Goal: Task Accomplishment & Management: Complete application form

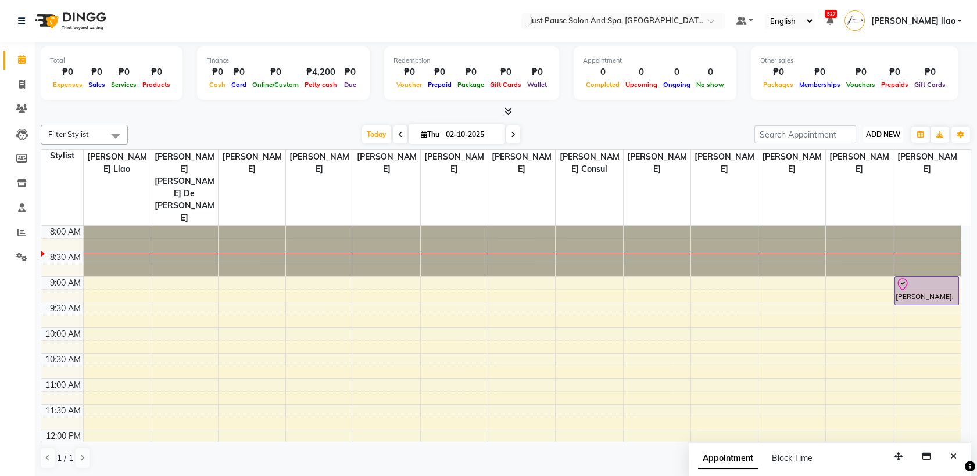
click at [889, 132] on span "ADD NEW" at bounding box center [883, 134] width 34 height 9
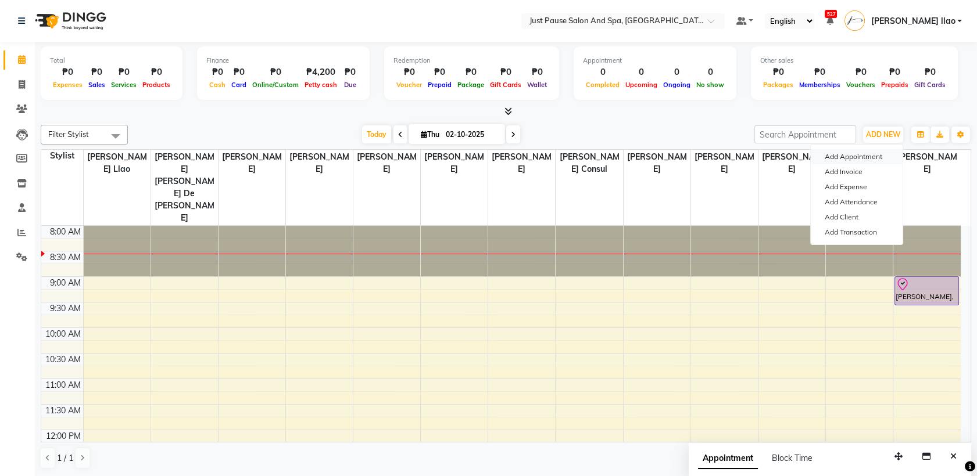
click at [888, 155] on button "Add Appointment" at bounding box center [857, 156] width 92 height 15
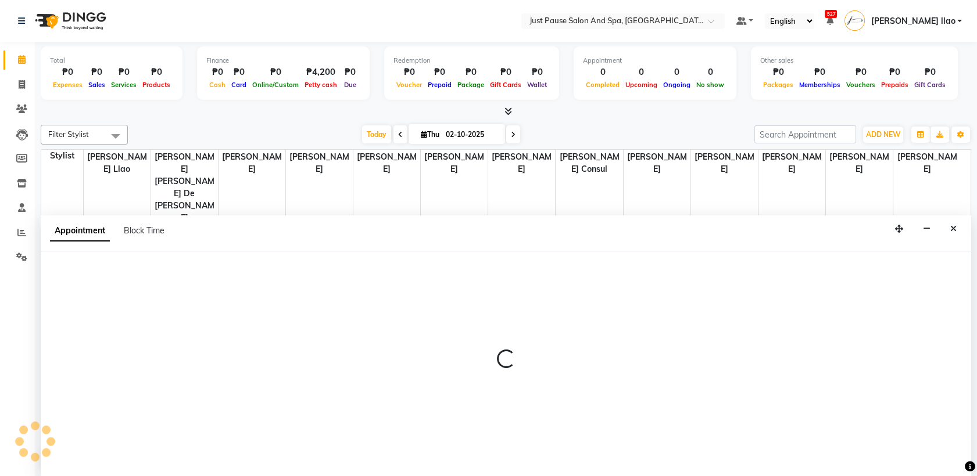
select select "540"
select select "tentative"
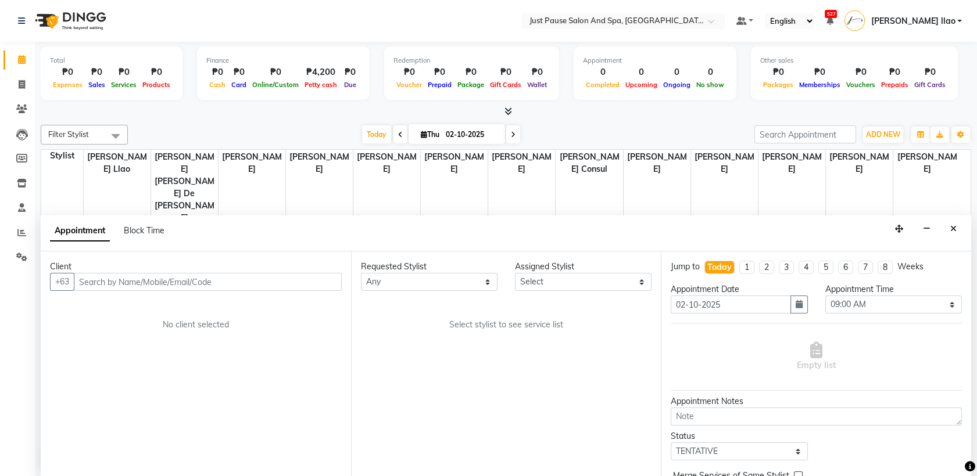
click at [286, 281] on input "text" at bounding box center [208, 282] width 268 height 18
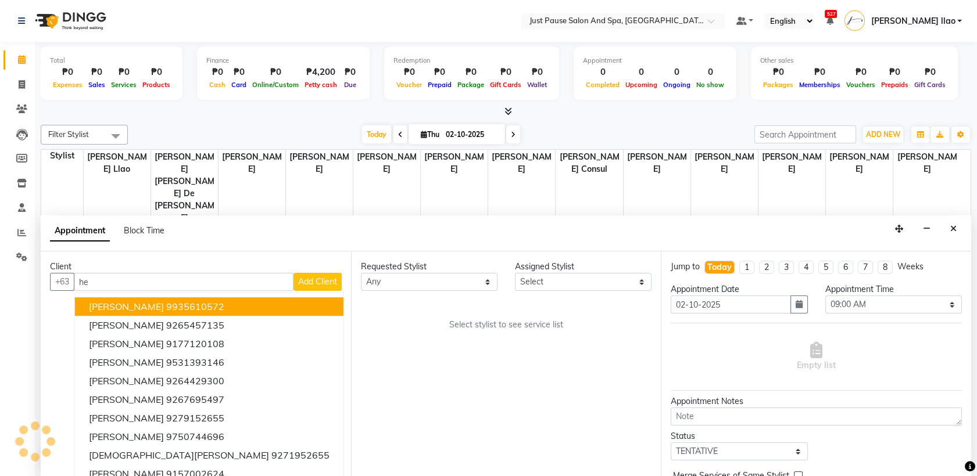
type input "h"
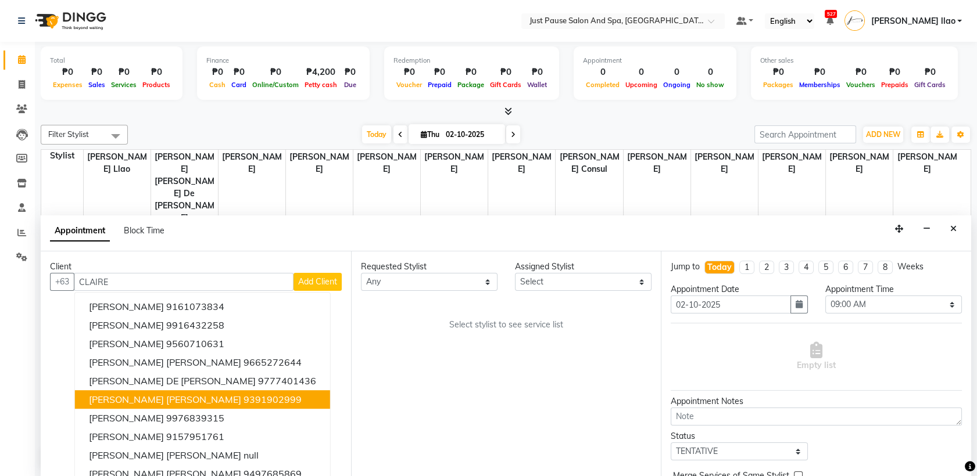
click at [246, 395] on button "[PERSON_NAME] [PERSON_NAME] 9391902999" at bounding box center [202, 400] width 255 height 19
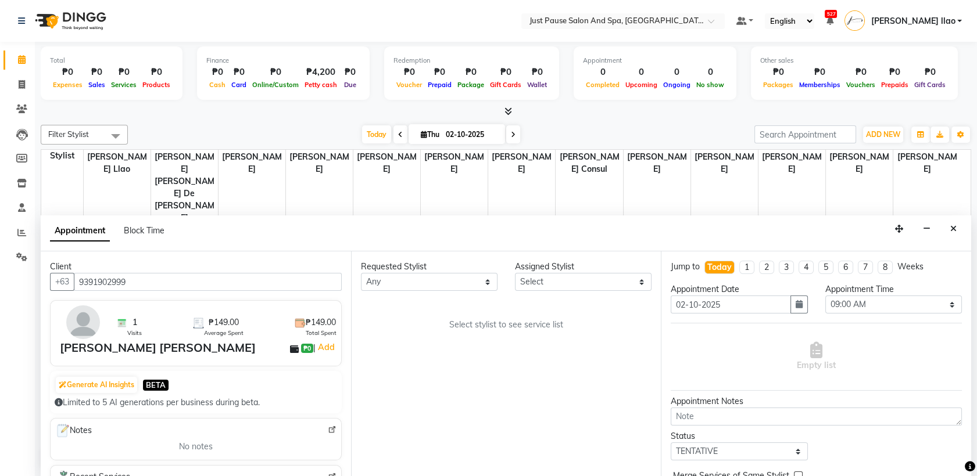
type input "9391902999"
click at [633, 271] on div "Assigned Stylist" at bounding box center [583, 267] width 137 height 12
click at [636, 286] on select "Select [PERSON_NAME] [PERSON_NAME] [PERSON_NAME] llao [PERSON_NAME] [PERSON_NAM…" at bounding box center [583, 282] width 137 height 18
select select "38068"
click at [515, 273] on select "Select [PERSON_NAME] [PERSON_NAME] [PERSON_NAME] llao [PERSON_NAME] [PERSON_NAM…" at bounding box center [583, 282] width 137 height 18
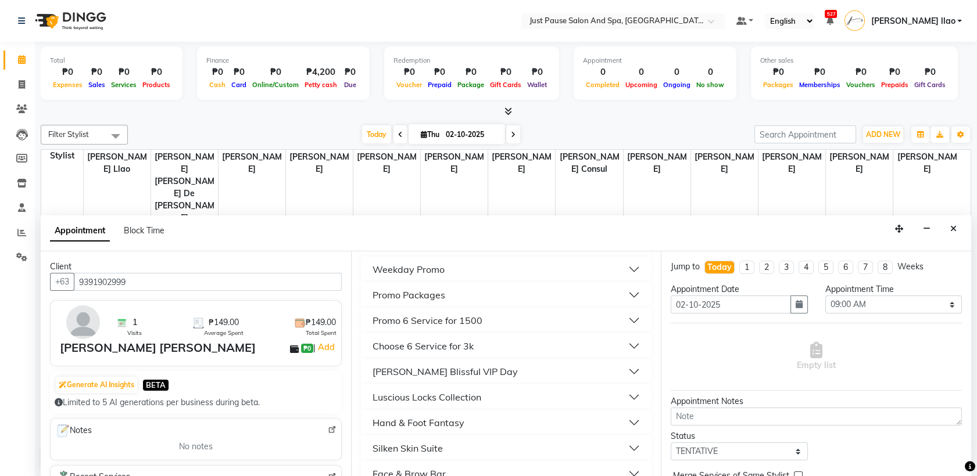
scroll to position [361, 0]
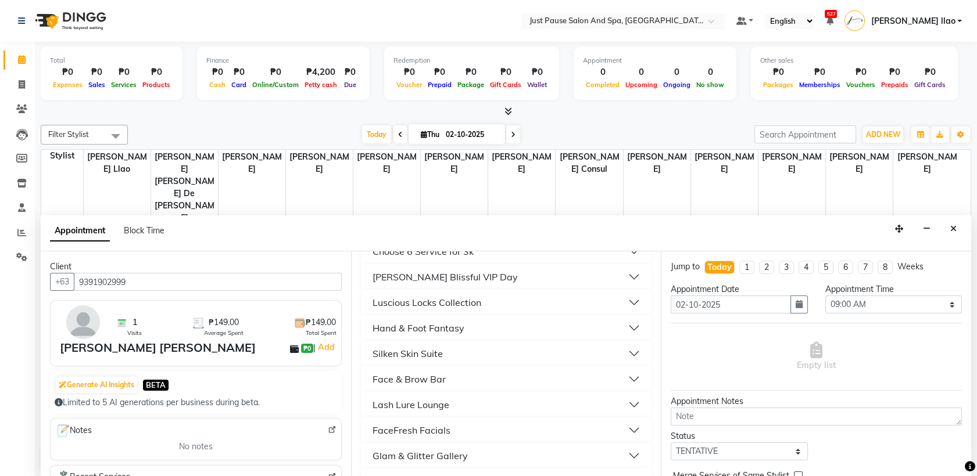
click at [515, 300] on button "Luscious Locks Collection" at bounding box center [506, 302] width 282 height 21
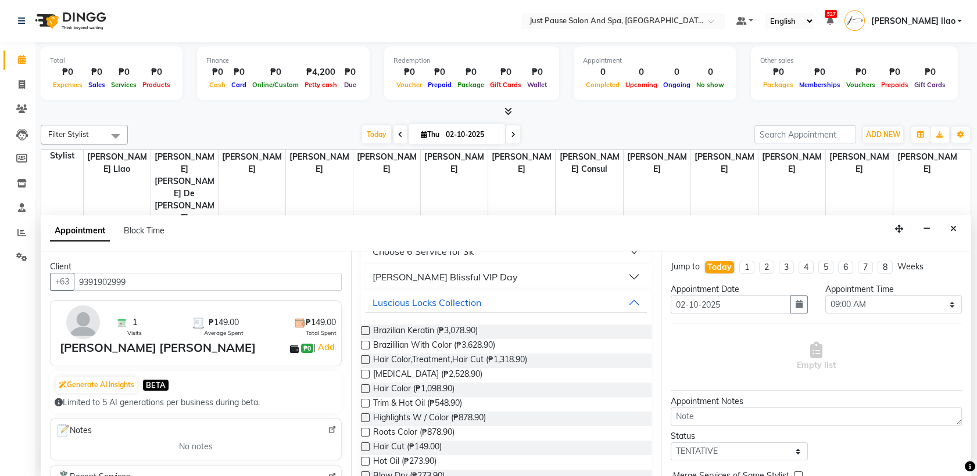
click at [365, 444] on label at bounding box center [365, 447] width 9 height 9
click at [365, 444] on input "checkbox" at bounding box center [365, 448] width 8 height 8
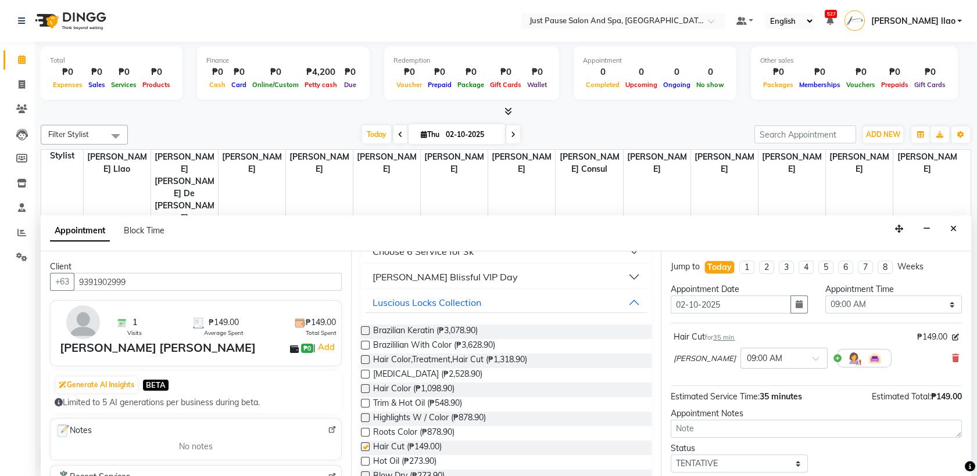
checkbox input "false"
click at [912, 310] on select "Select 09:00 AM 09:05 AM 09:10 AM 09:15 AM 09:20 AM 09:25 AM 09:30 AM 09:35 AM …" at bounding box center [893, 305] width 137 height 18
select select "555"
click at [825, 296] on select "Select 09:00 AM 09:05 AM 09:10 AM 09:15 AM 09:20 AM 09:25 AM 09:30 AM 09:35 AM …" at bounding box center [893, 305] width 137 height 18
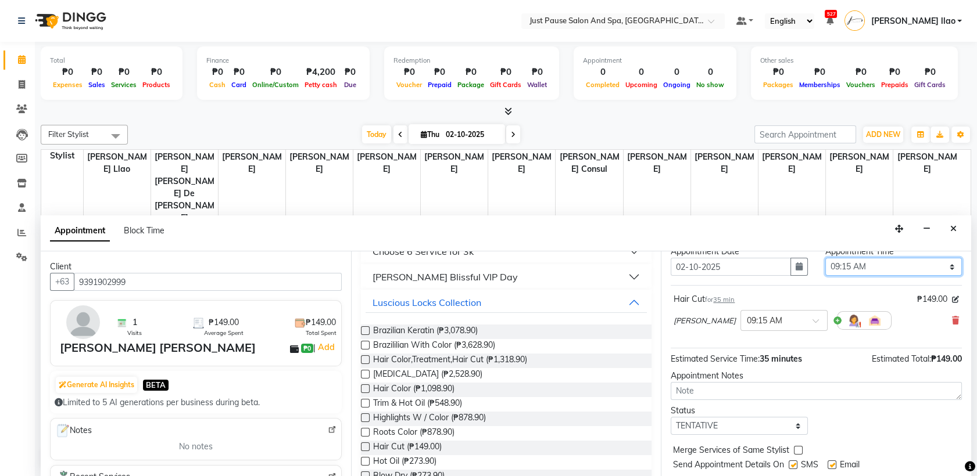
scroll to position [69, 0]
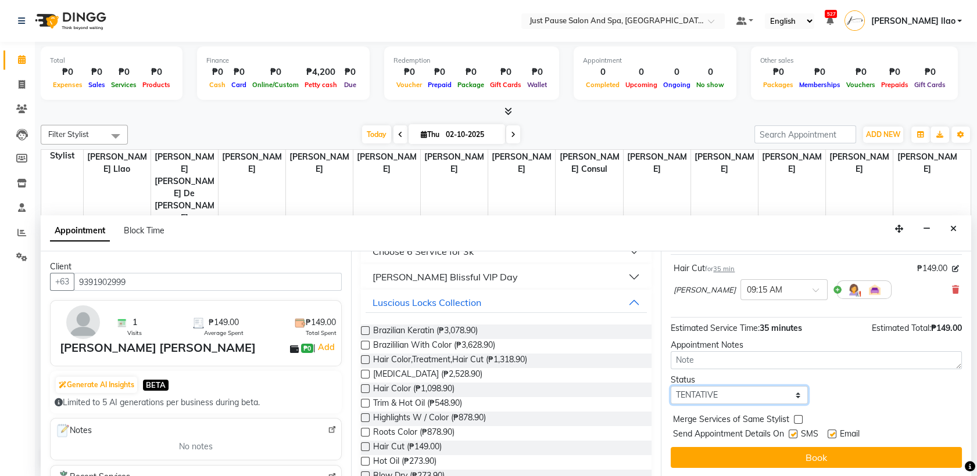
click at [787, 396] on select "Select TENTATIVE CONFIRM CHECK-IN UPCOMING" at bounding box center [738, 395] width 137 height 18
select select "check-in"
click at [670, 386] on select "Select TENTATIVE CONFIRM CHECK-IN UPCOMING" at bounding box center [738, 395] width 137 height 18
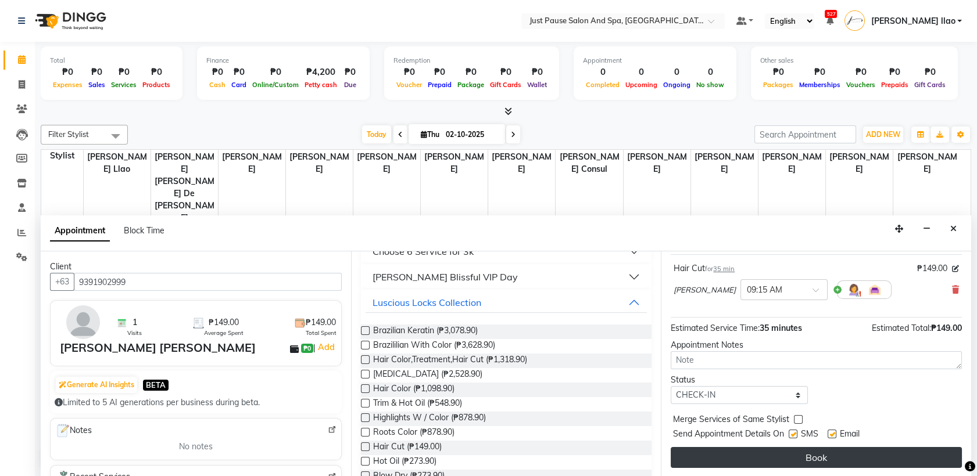
click at [824, 462] on button "Book" at bounding box center [815, 457] width 291 height 21
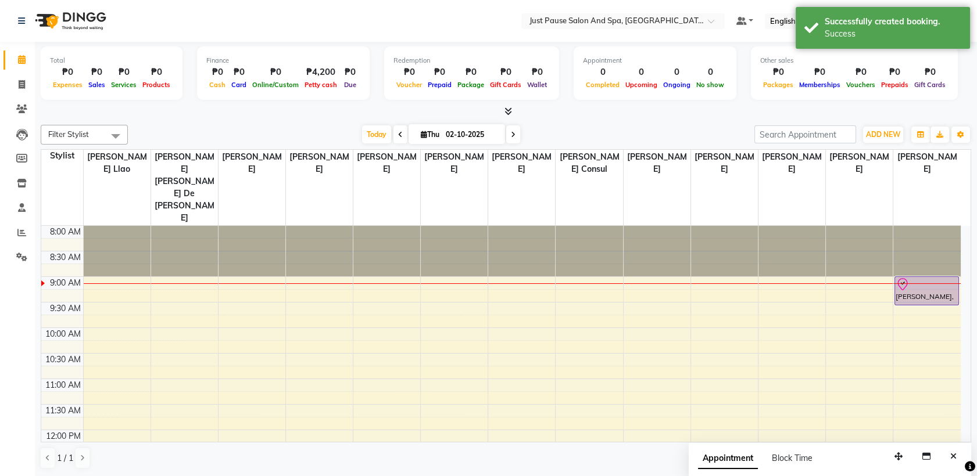
scroll to position [0, 0]
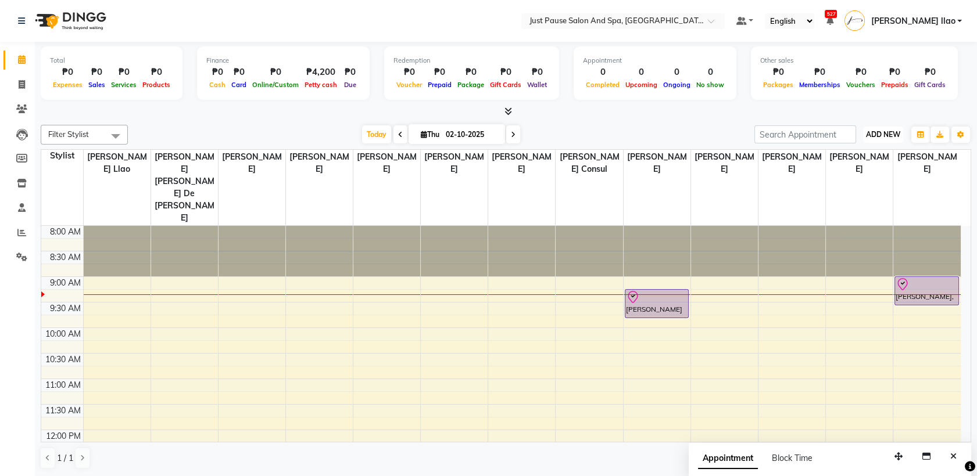
click at [895, 133] on span "ADD NEW" at bounding box center [883, 134] width 34 height 9
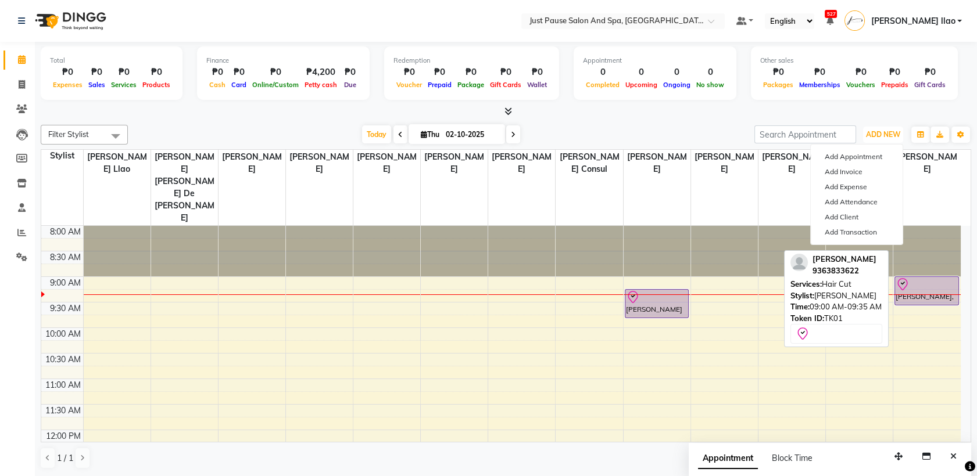
click at [953, 278] on div at bounding box center [926, 285] width 62 height 14
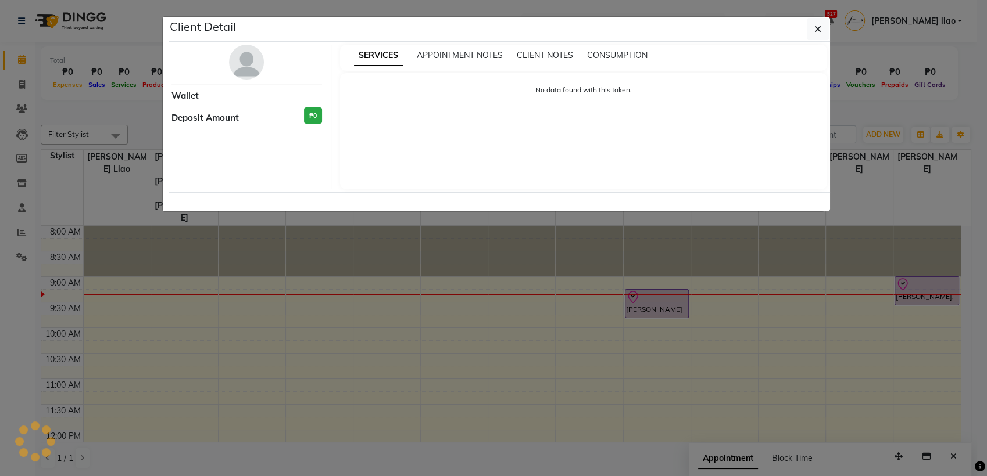
select select "8"
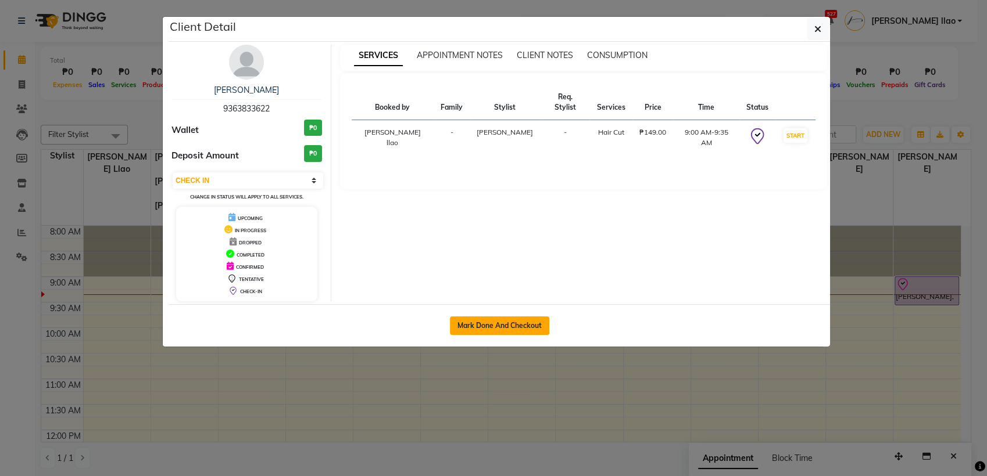
click at [544, 323] on button "Mark Done And Checkout" at bounding box center [499, 326] width 99 height 19
select select "service"
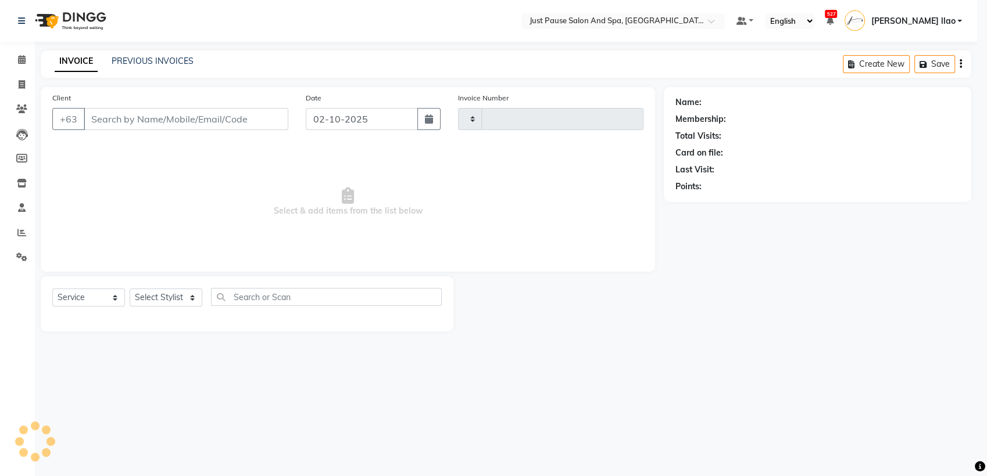
type input "2956"
select select "4927"
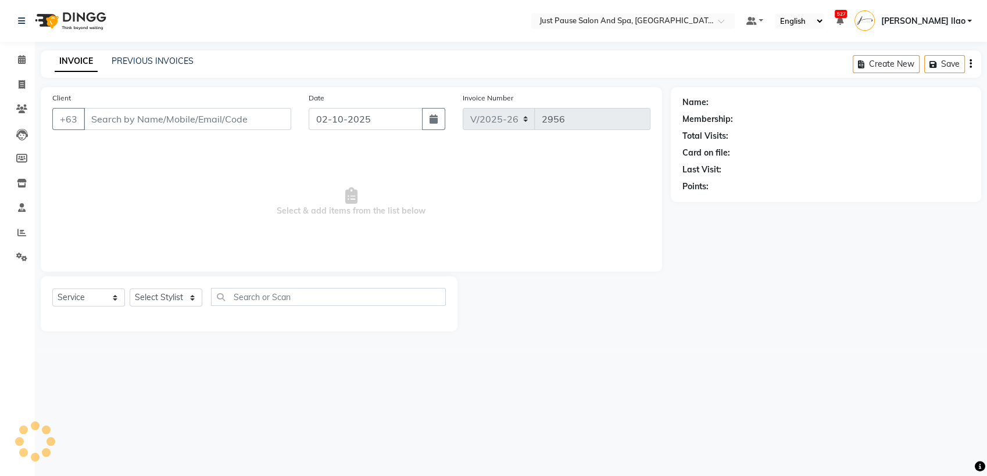
select select "G"
select select "30379"
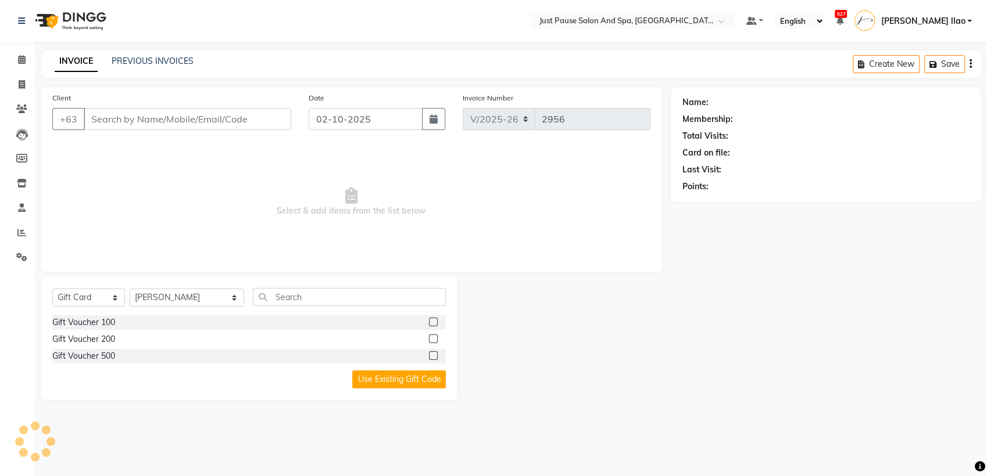
type input "9363833622"
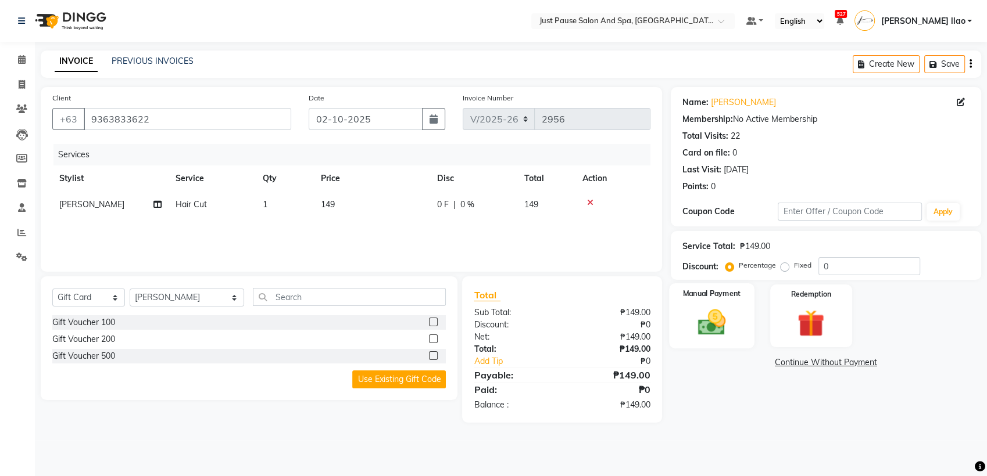
click at [711, 331] on img at bounding box center [712, 322] width 46 height 33
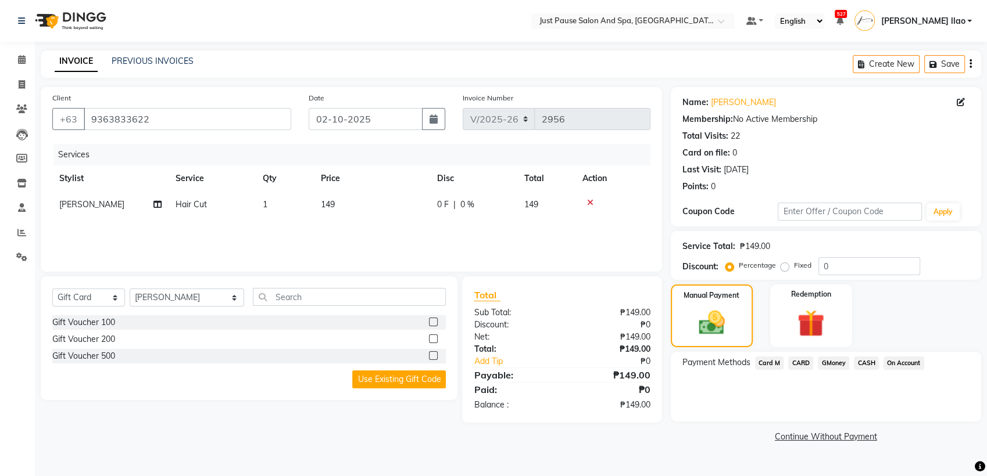
click at [867, 363] on span "CASH" at bounding box center [866, 363] width 25 height 13
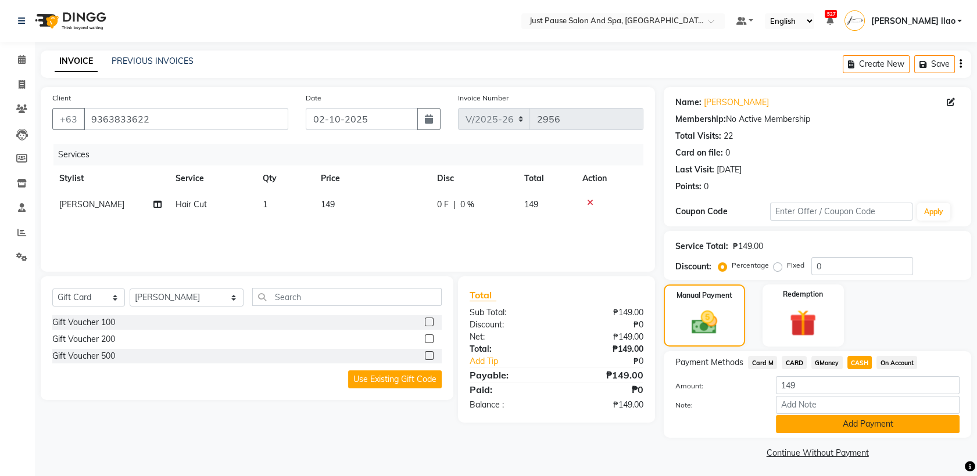
click at [901, 421] on button "Add Payment" at bounding box center [868, 424] width 184 height 18
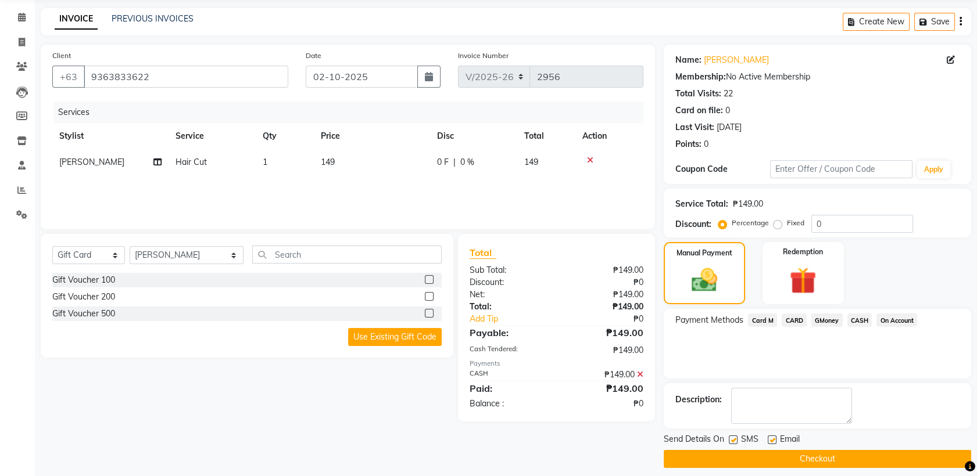
scroll to position [51, 0]
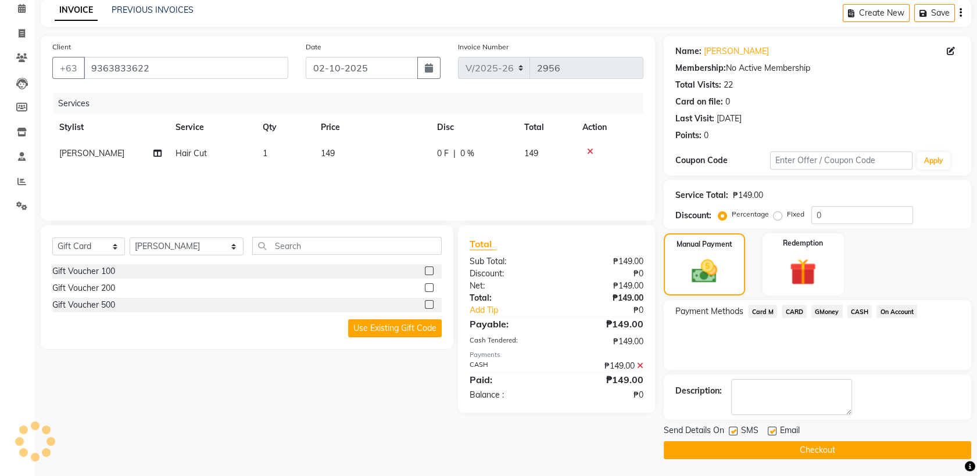
click at [914, 451] on button "Checkout" at bounding box center [817, 451] width 307 height 18
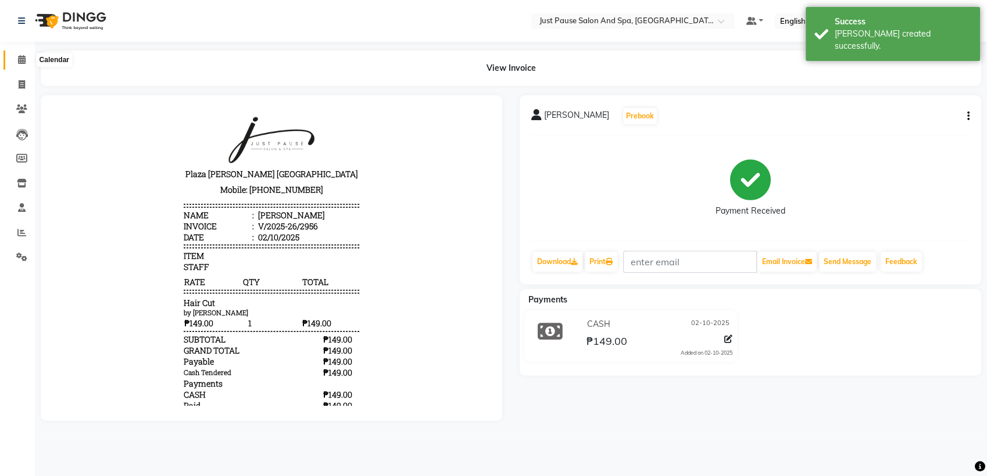
click at [22, 62] on icon at bounding box center [22, 59] width 8 height 9
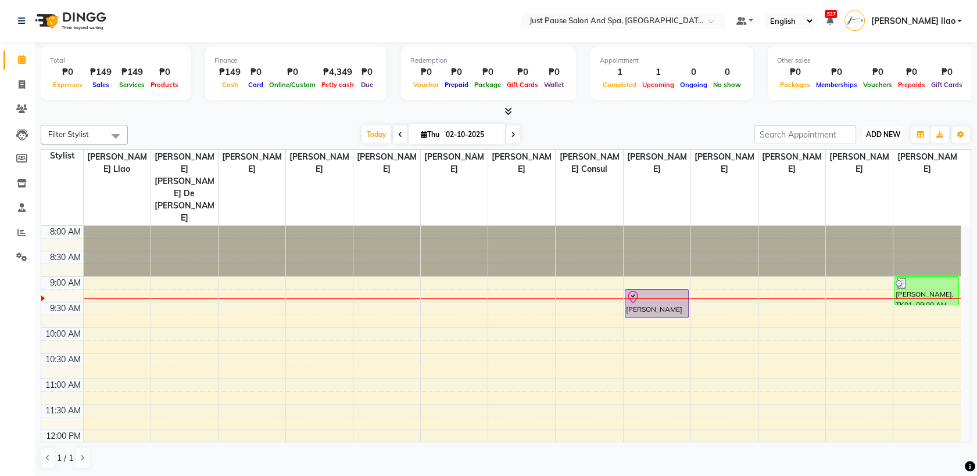
click at [895, 132] on span "ADD NEW" at bounding box center [883, 134] width 34 height 9
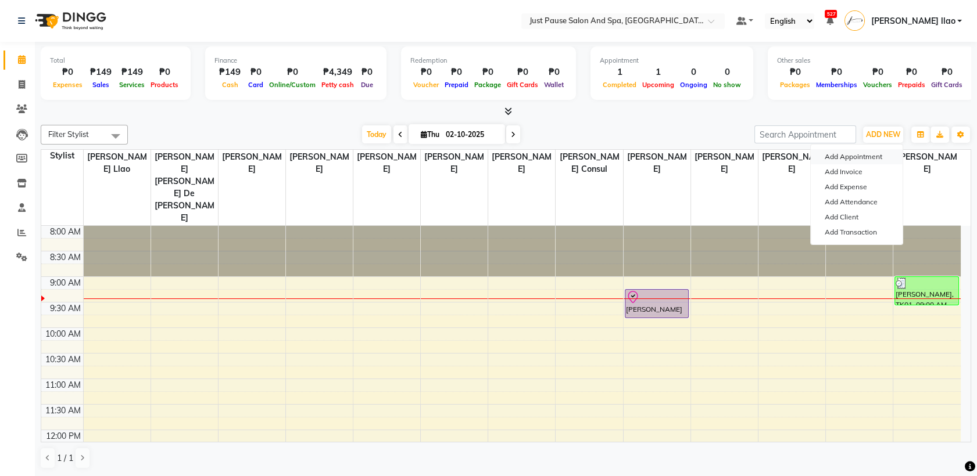
click at [892, 155] on button "Add Appointment" at bounding box center [857, 156] width 92 height 15
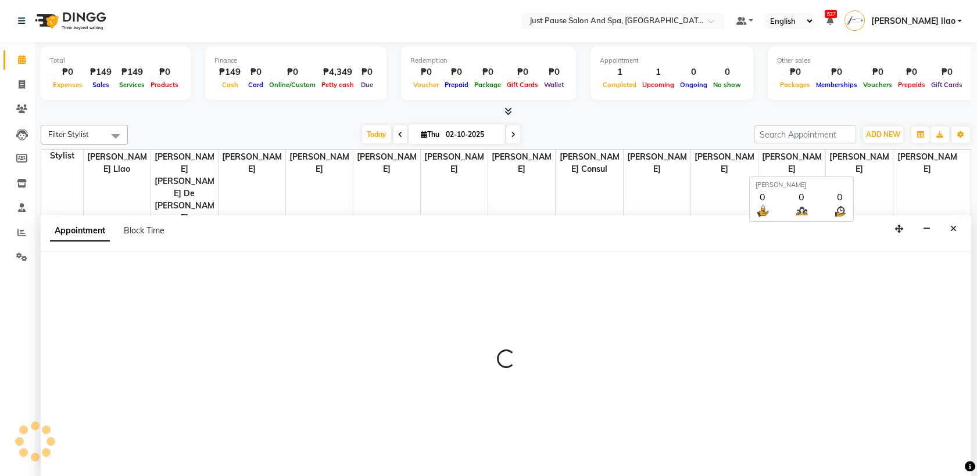
select select "540"
select select "tentative"
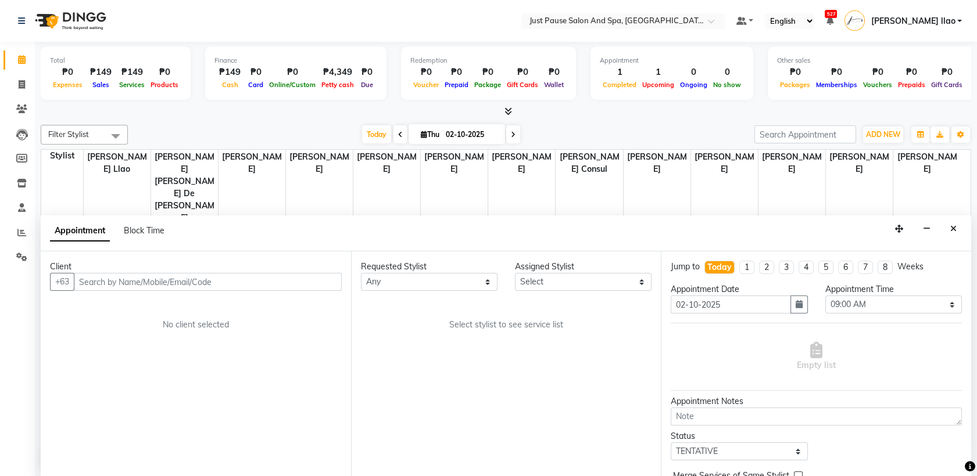
click at [307, 285] on input "text" at bounding box center [208, 282] width 268 height 18
type input "9164465157"
click at [338, 278] on button "Add Client" at bounding box center [317, 282] width 48 height 18
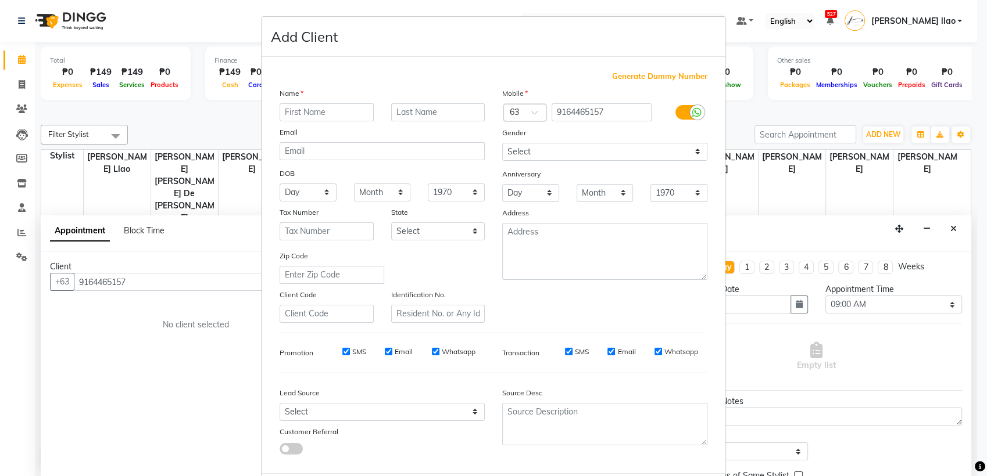
click at [353, 113] on input "text" at bounding box center [326, 112] width 94 height 18
type input "[DEMOGRAPHIC_DATA]"
click at [439, 111] on input "text" at bounding box center [438, 112] width 94 height 18
type input "BESAS"
click at [709, 398] on div "Source Desc" at bounding box center [604, 395] width 223 height 16
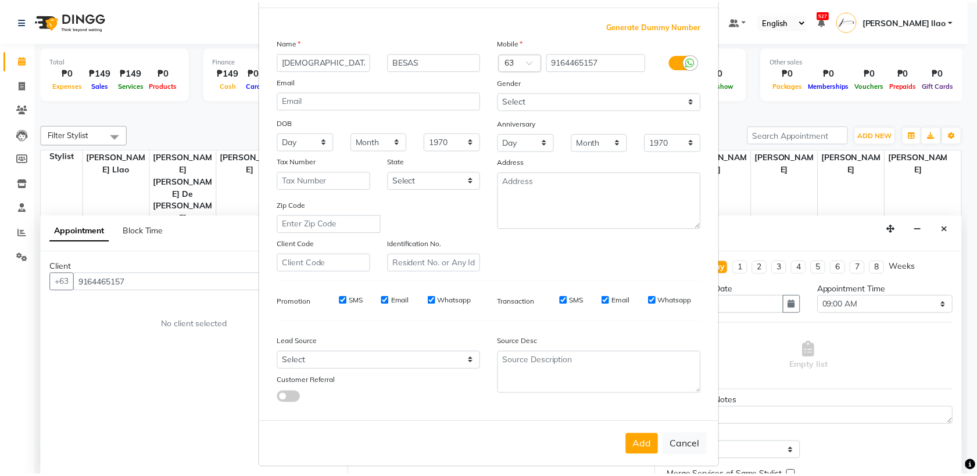
scroll to position [57, 0]
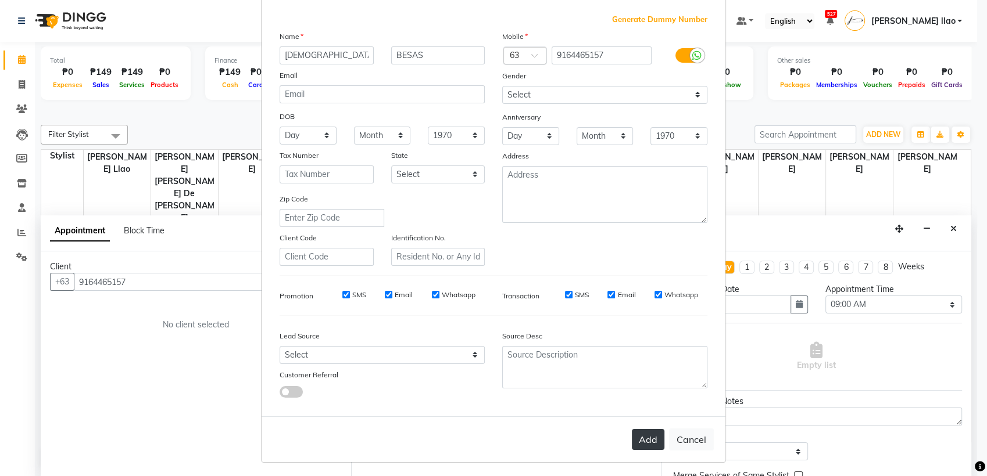
click at [636, 436] on button "Add" at bounding box center [648, 439] width 33 height 21
select select
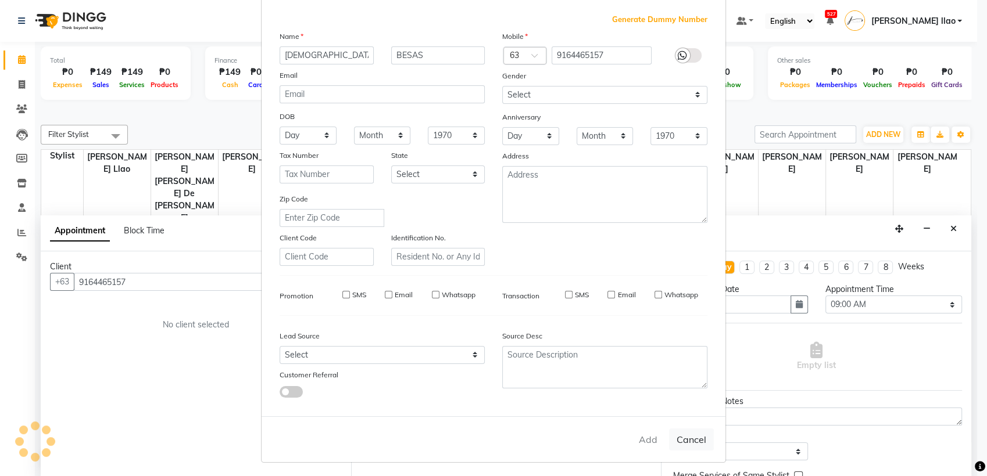
select select
checkbox input "false"
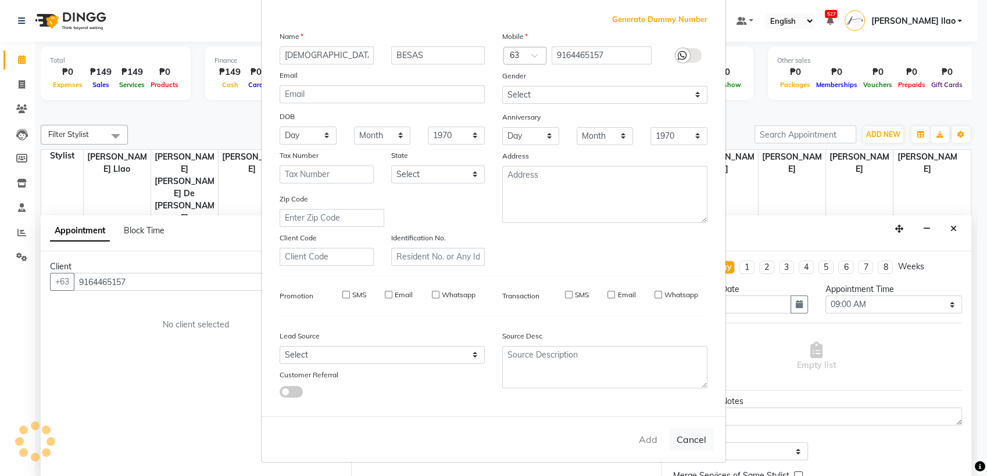
checkbox input "false"
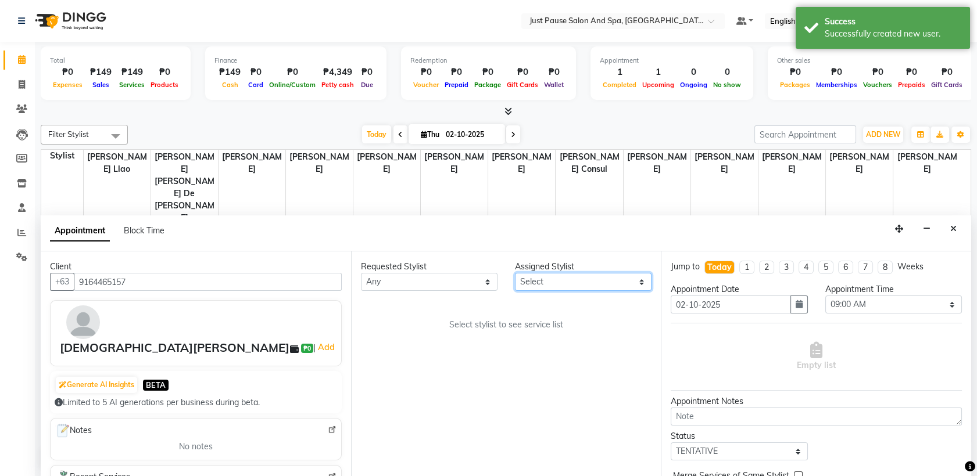
click at [643, 285] on select "Select [PERSON_NAME] [PERSON_NAME] [PERSON_NAME] llao [PERSON_NAME] [PERSON_NAM…" at bounding box center [583, 282] width 137 height 18
select select "38068"
click at [515, 273] on select "Select [PERSON_NAME] [PERSON_NAME] [PERSON_NAME] llao [PERSON_NAME] [PERSON_NAM…" at bounding box center [583, 282] width 137 height 18
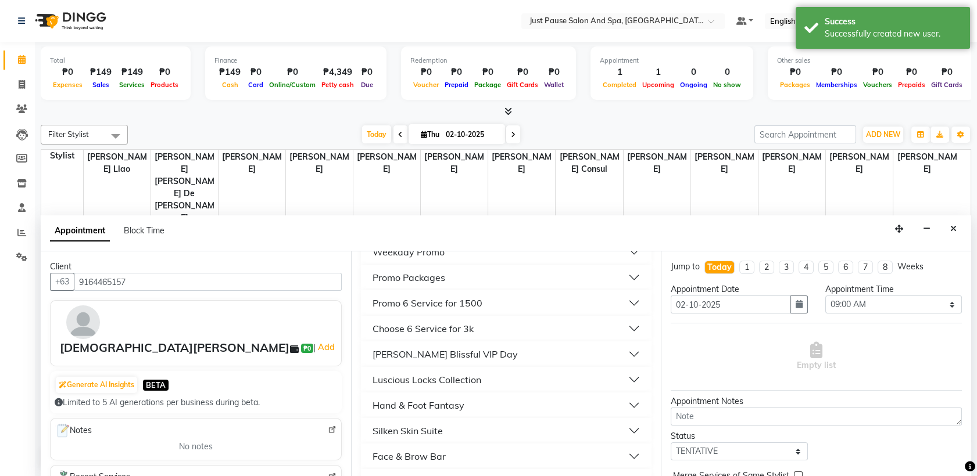
scroll to position [310, 0]
click at [510, 353] on button "Luscious Locks Collection" at bounding box center [506, 354] width 282 height 21
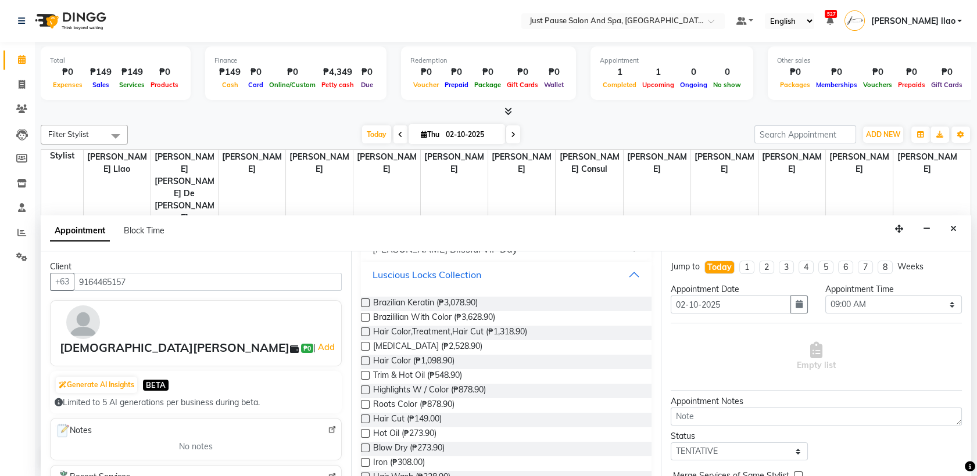
scroll to position [413, 0]
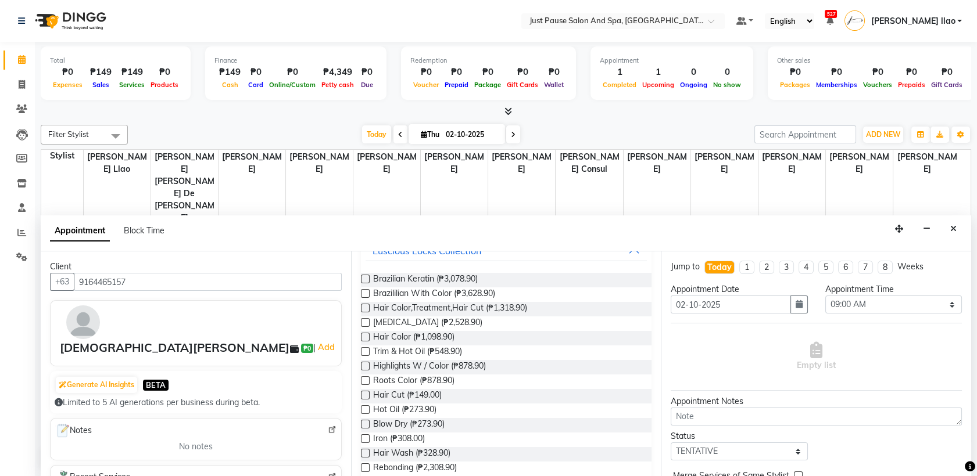
click at [363, 395] on label at bounding box center [365, 395] width 9 height 9
click at [363, 395] on input "checkbox" at bounding box center [365, 397] width 8 height 8
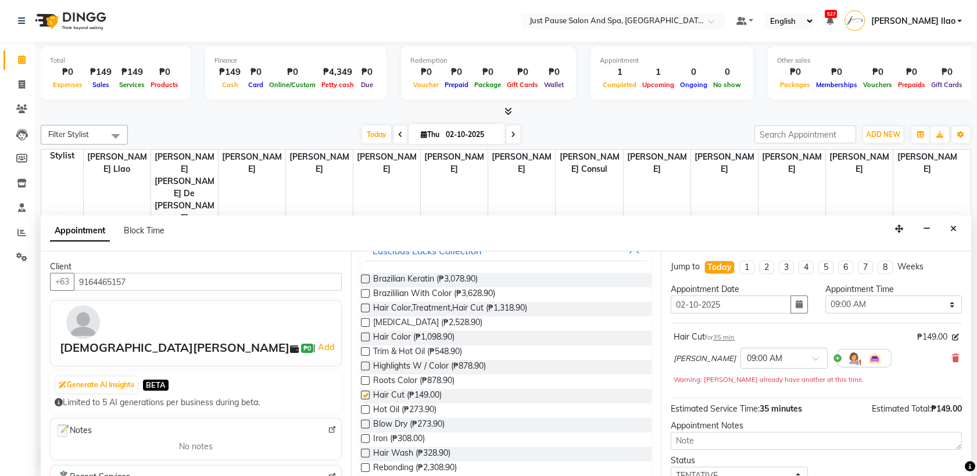
checkbox input "false"
click at [928, 307] on select "Select 09:00 AM 09:05 AM 09:10 AM 09:15 AM 09:20 AM 09:25 AM 09:30 AM 09:35 AM …" at bounding box center [893, 305] width 137 height 18
click at [825, 296] on select "Select 09:00 AM 09:05 AM 09:10 AM 09:15 AM 09:20 AM 09:25 AM 09:30 AM 09:35 AM …" at bounding box center [893, 305] width 137 height 18
click at [933, 305] on select "Select 09:00 AM 09:05 AM 09:10 AM 09:15 AM 09:20 AM 09:25 AM 09:30 AM 09:35 AM …" at bounding box center [893, 305] width 137 height 18
select select "575"
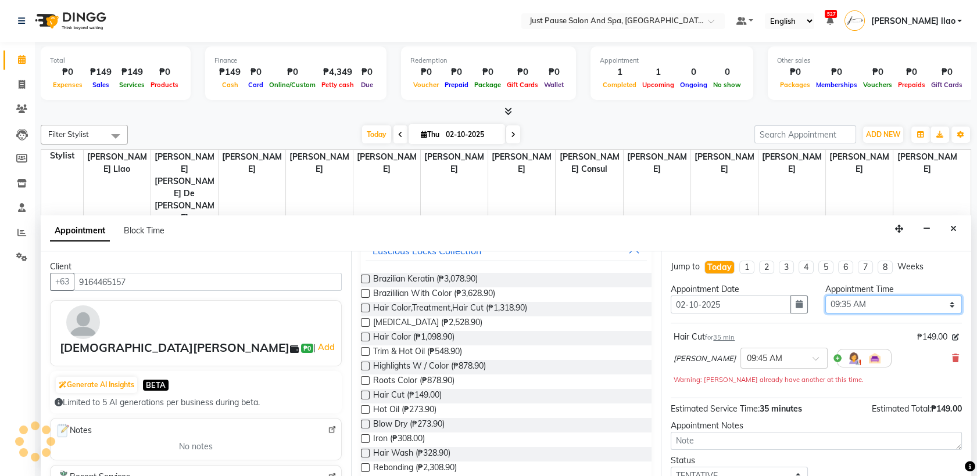
click at [825, 296] on select "Select 09:00 AM 09:05 AM 09:10 AM 09:15 AM 09:20 AM 09:25 AM 09:30 AM 09:35 AM …" at bounding box center [893, 305] width 137 height 18
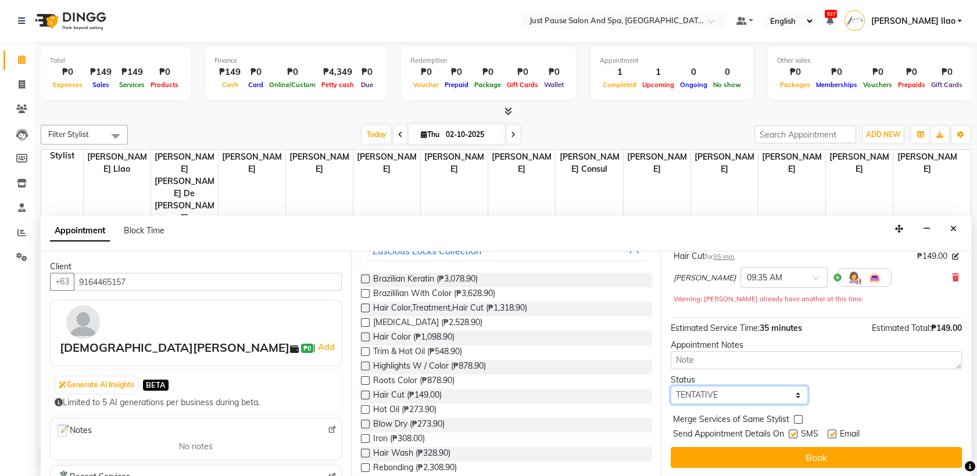
click at [783, 394] on select "Select TENTATIVE CONFIRM CHECK-IN UPCOMING" at bounding box center [738, 395] width 137 height 18
select select "check-in"
click at [670, 386] on select "Select TENTATIVE CONFIRM CHECK-IN UPCOMING" at bounding box center [738, 395] width 137 height 18
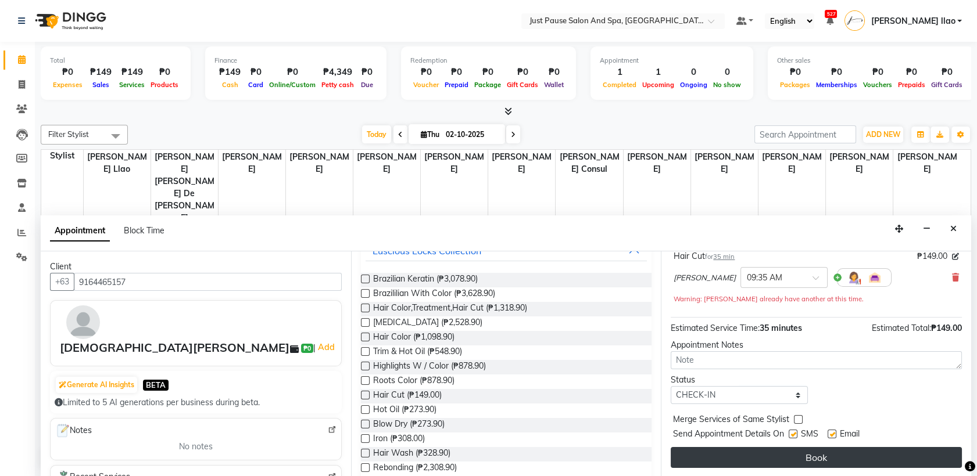
click at [839, 451] on button "Book" at bounding box center [815, 457] width 291 height 21
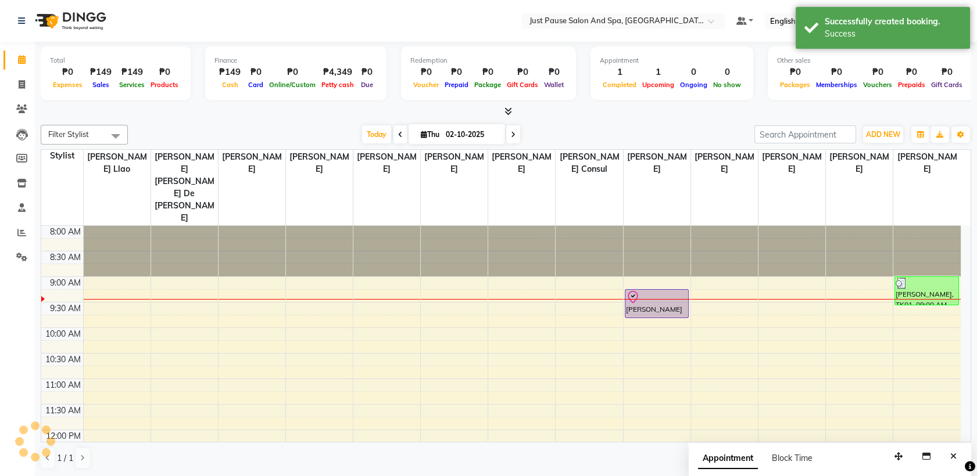
scroll to position [0, 0]
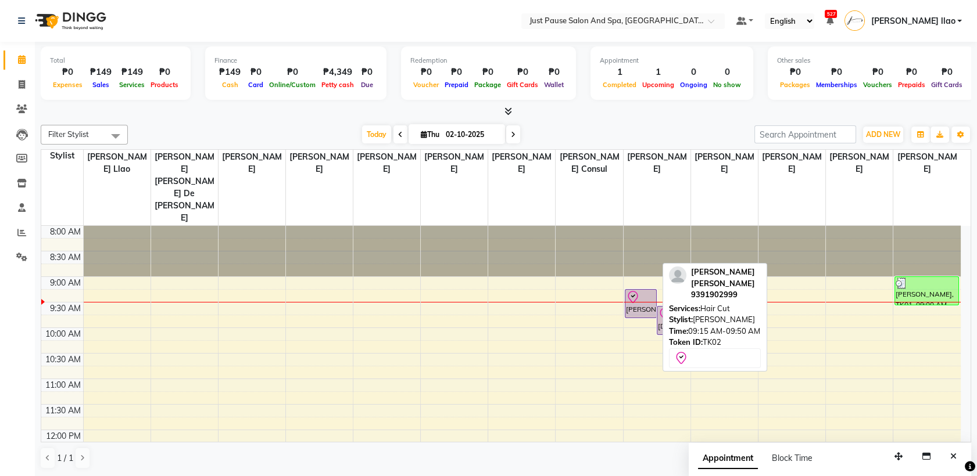
click at [651, 291] on div at bounding box center [641, 298] width 30 height 14
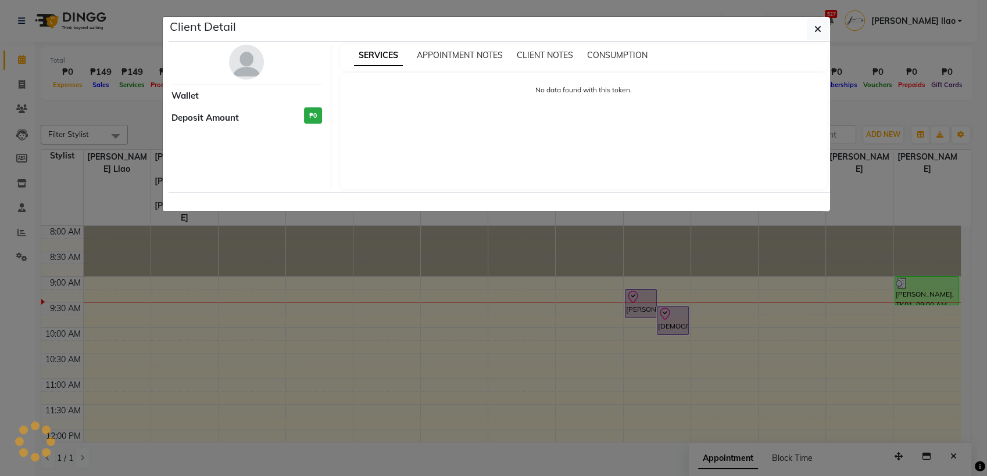
select select "8"
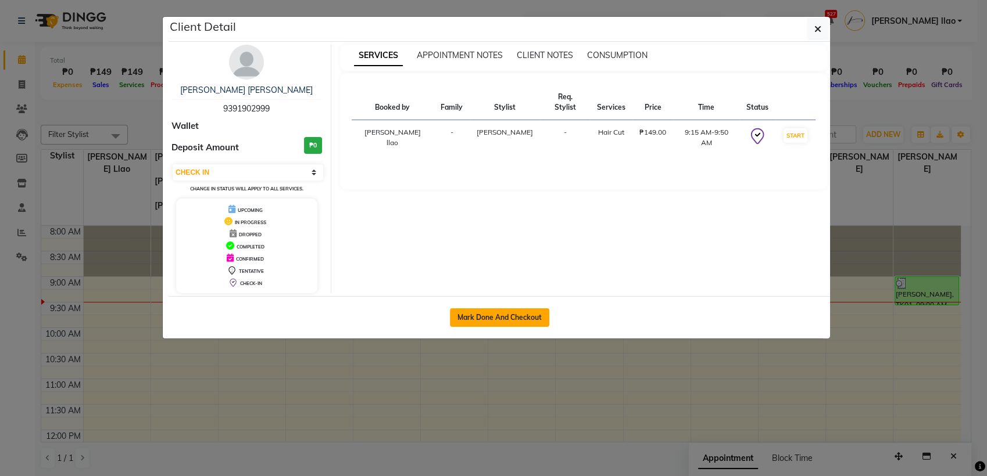
click at [541, 314] on button "Mark Done And Checkout" at bounding box center [499, 318] width 99 height 19
select select "service"
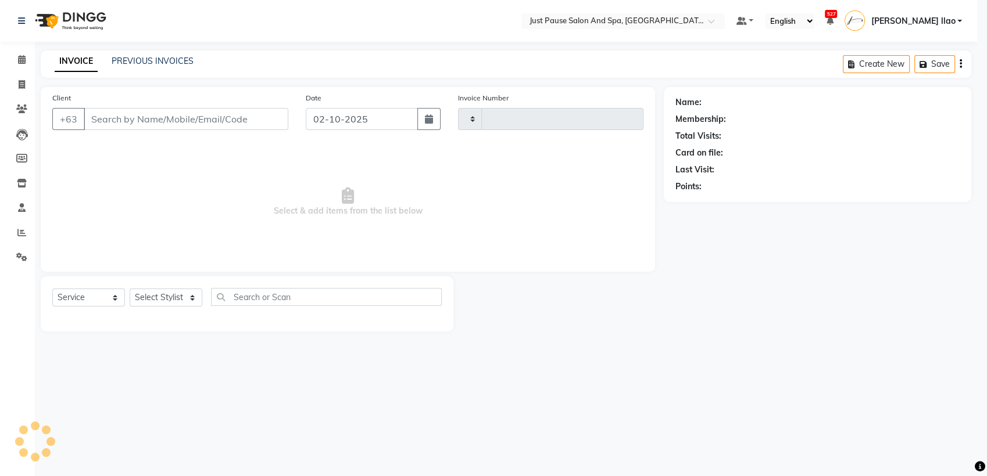
type input "2957"
select select "4927"
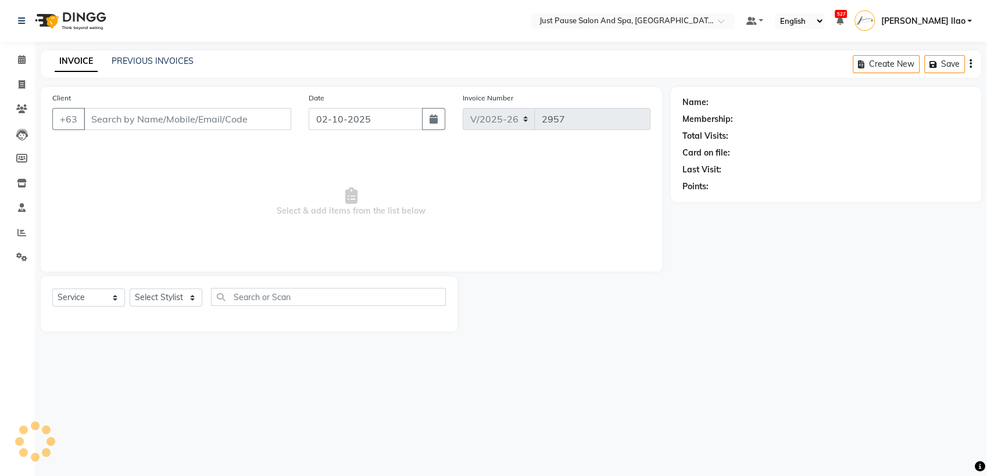
select select "G"
select select "30379"
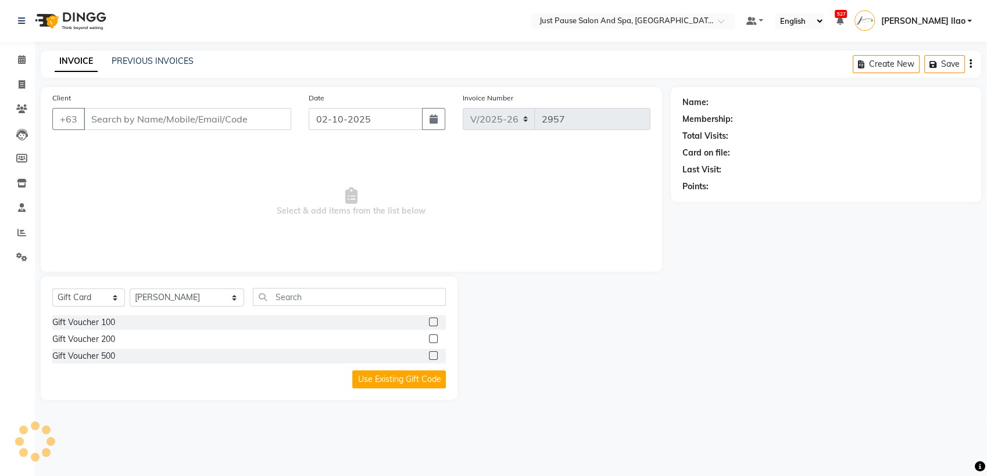
type input "9391902999"
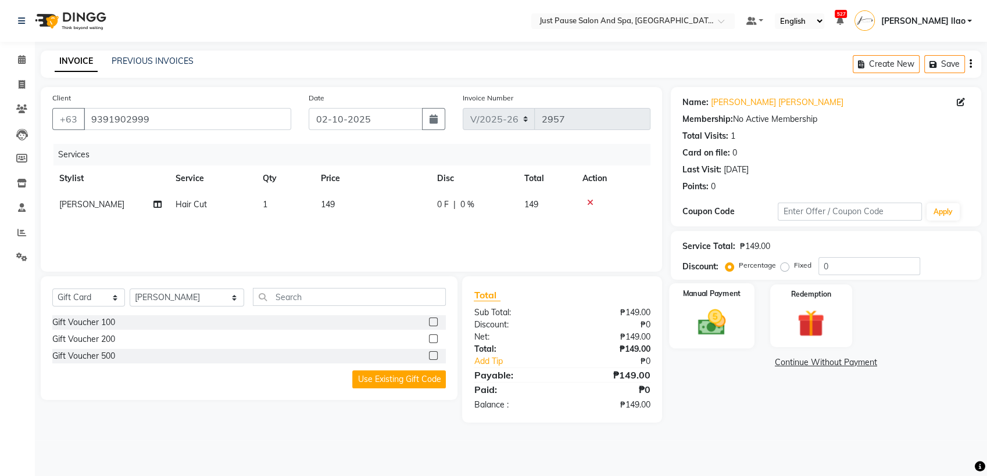
click at [696, 322] on img at bounding box center [712, 322] width 46 height 33
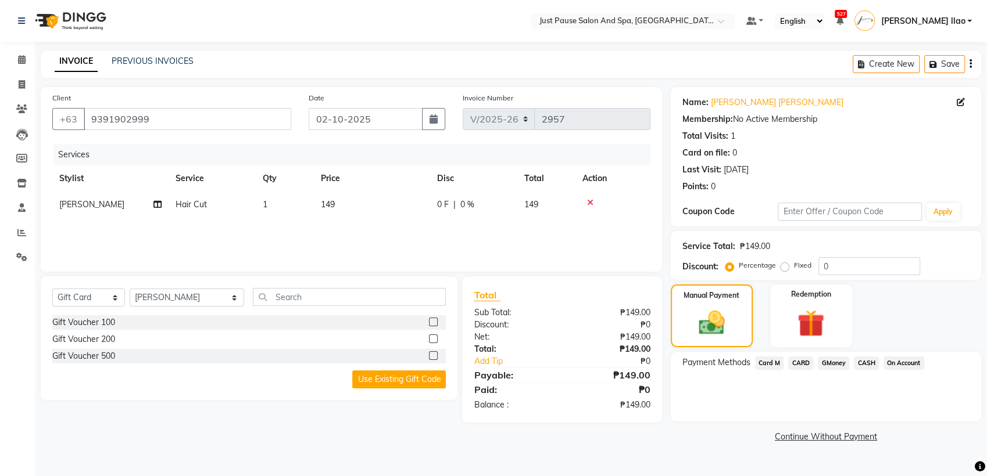
click at [863, 361] on span "CASH" at bounding box center [866, 363] width 25 height 13
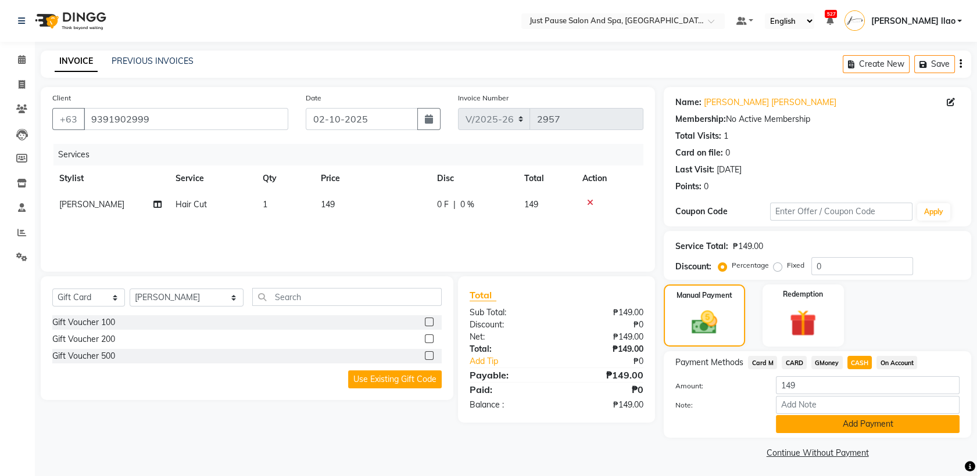
click at [934, 417] on button "Add Payment" at bounding box center [868, 424] width 184 height 18
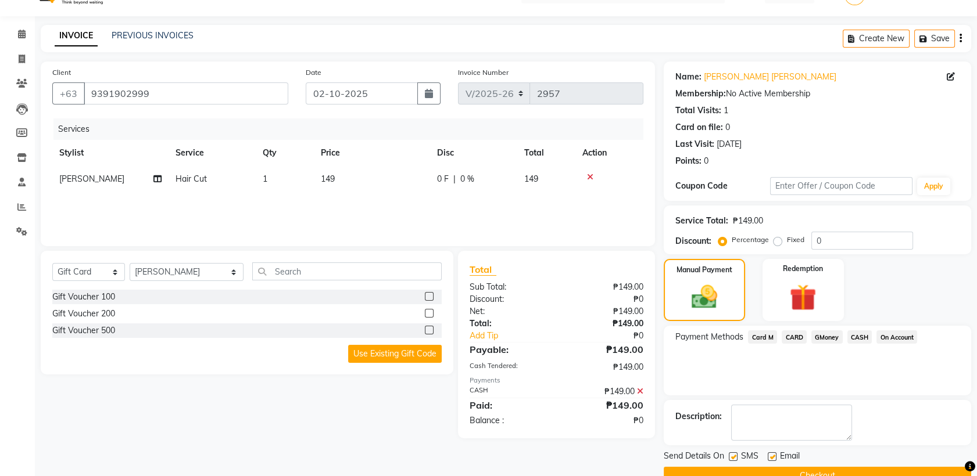
scroll to position [51, 0]
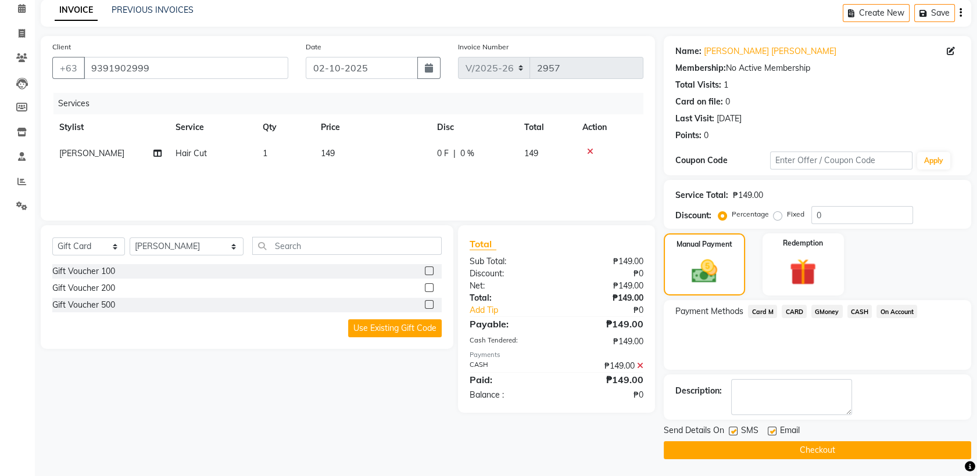
click at [924, 444] on button "Checkout" at bounding box center [817, 451] width 307 height 18
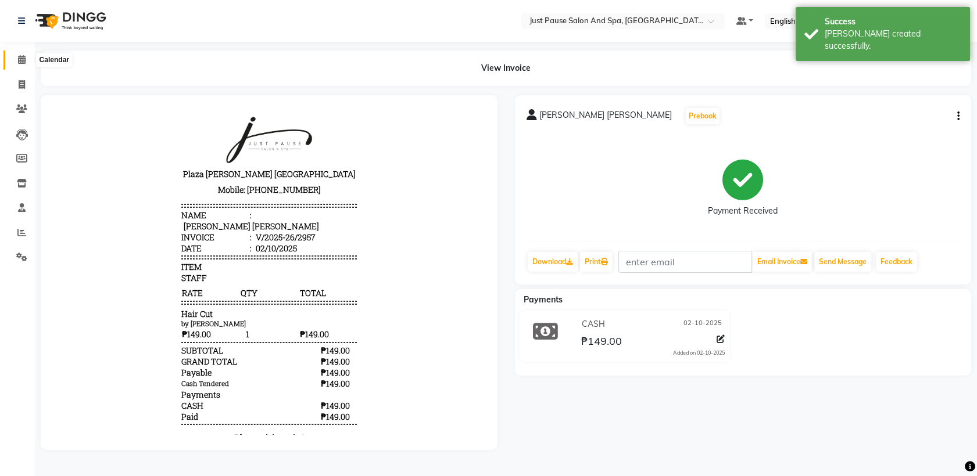
click at [20, 60] on icon at bounding box center [22, 59] width 8 height 9
